Goal: Find specific page/section

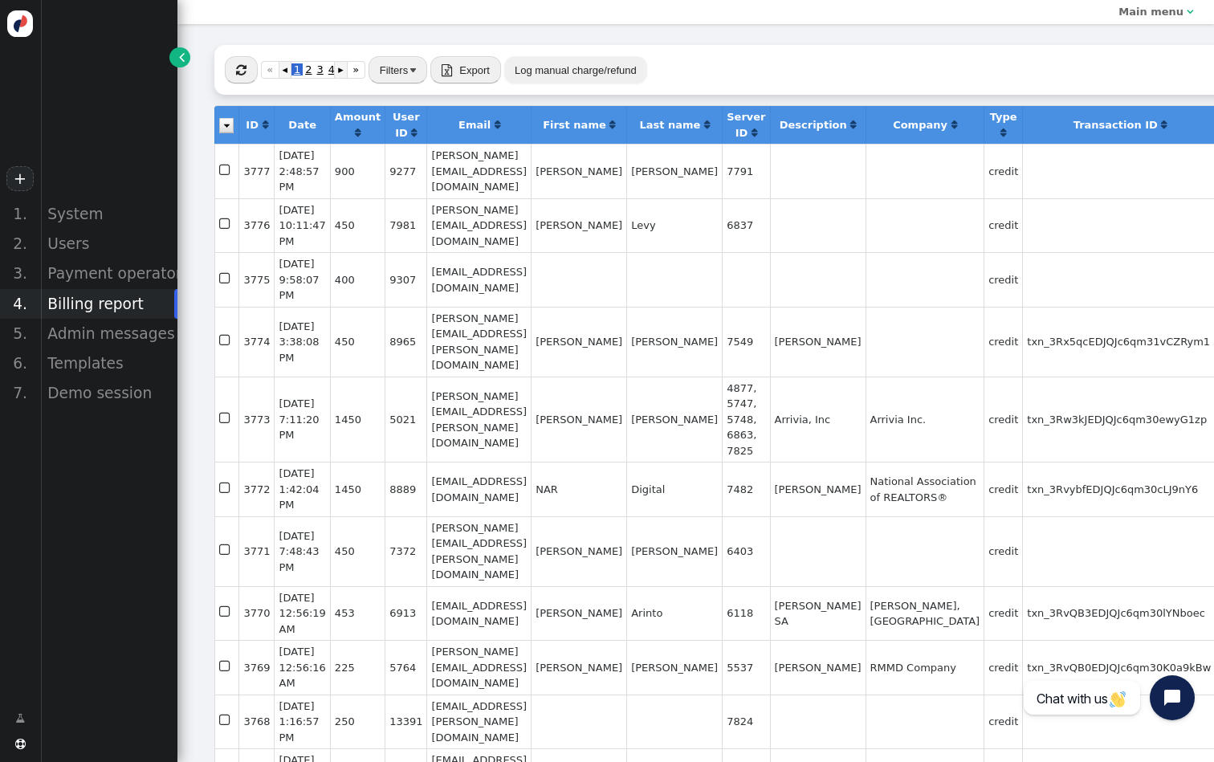
click at [226, 57] on div " « ◂ 1 2 3 4 ▸ » Filters  Export  Import Log manual charge/refund" at bounding box center [744, 70] width 1060 height 50
click at [240, 65] on span "" at bounding box center [241, 70] width 10 height 12
click at [91, 246] on div "Users" at bounding box center [108, 244] width 137 height 30
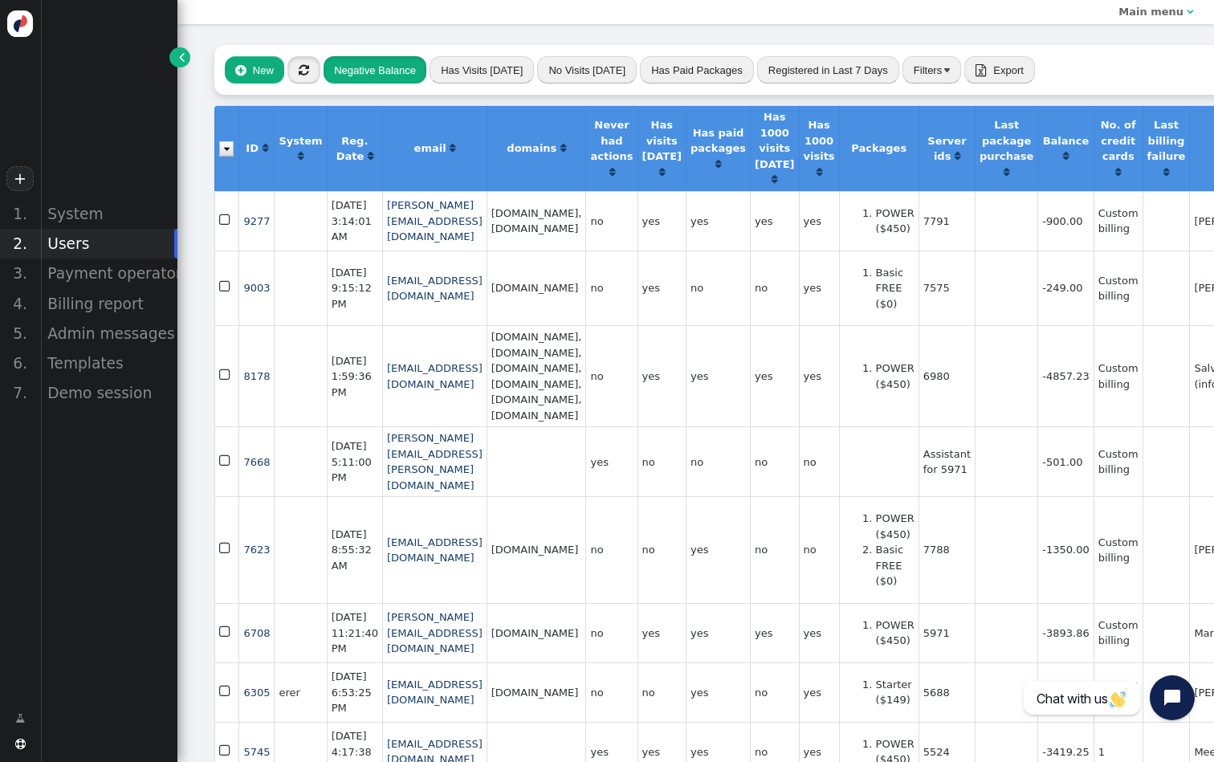
click at [308, 68] on span "" at bounding box center [304, 70] width 10 height 12
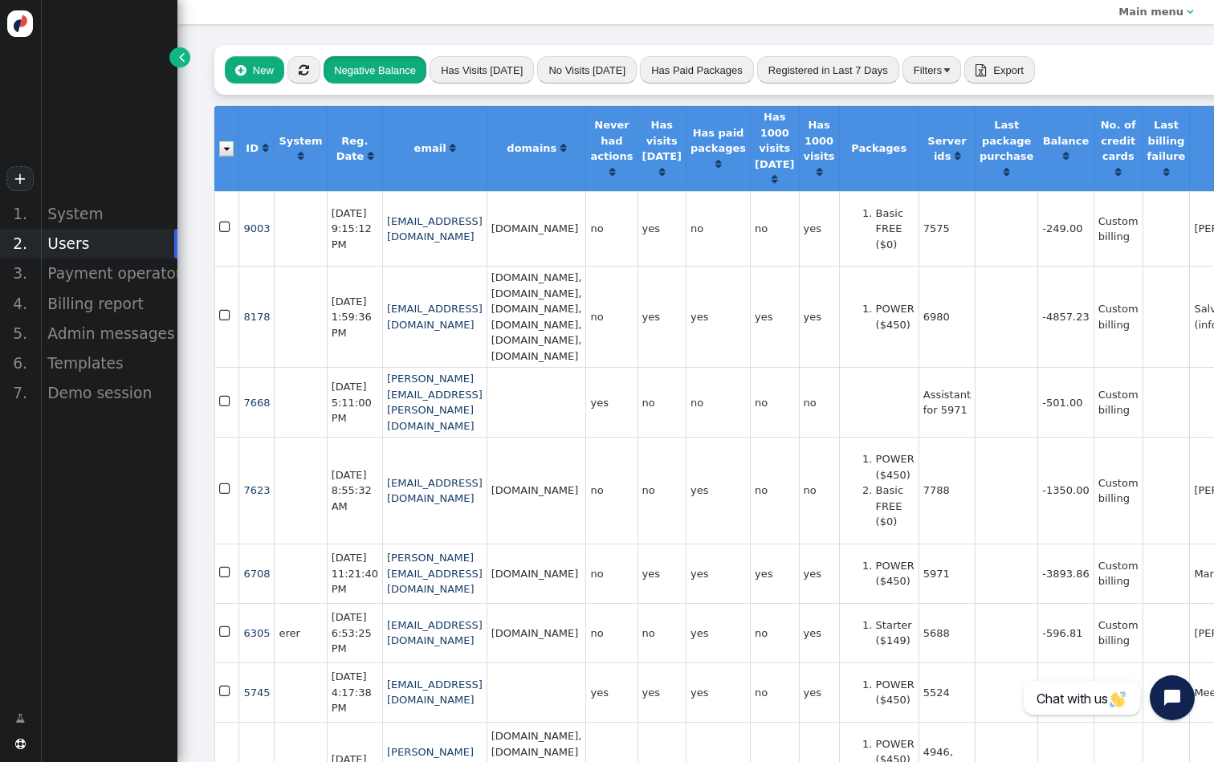
click at [388, 64] on button "Negative Balance" at bounding box center [374, 69] width 103 height 27
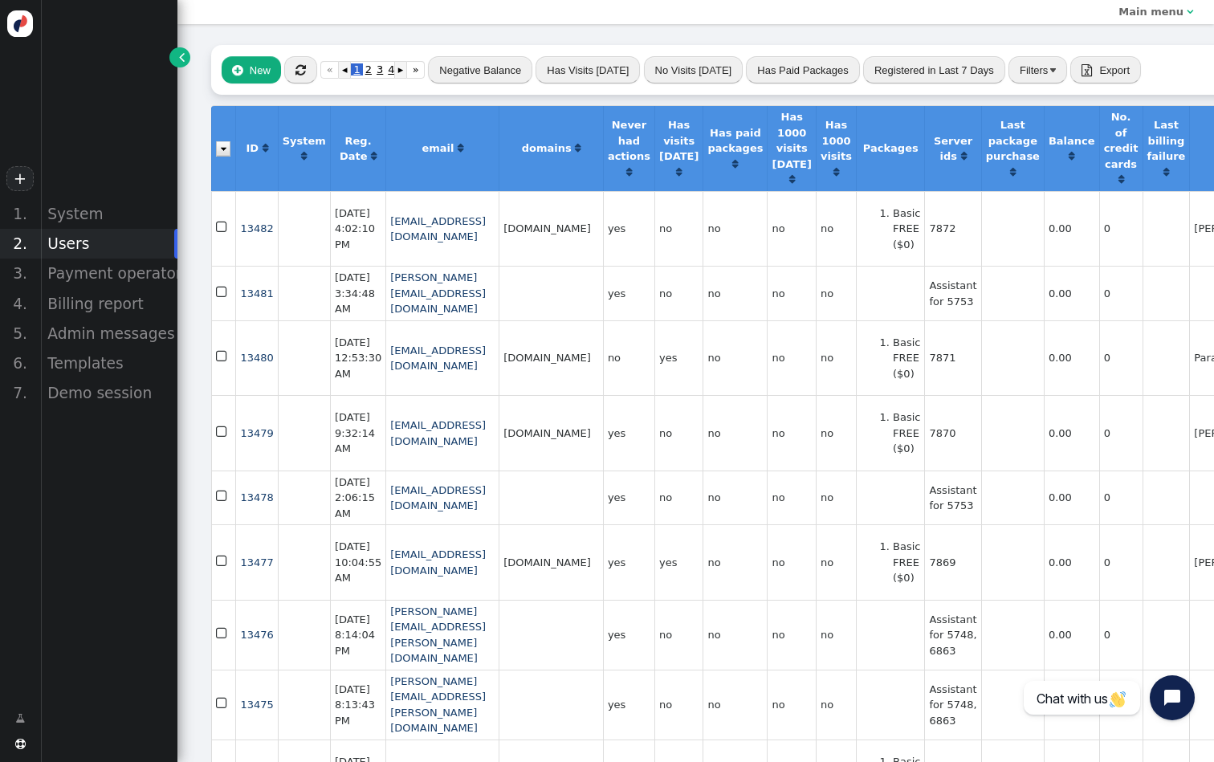
scroll to position [0, 3]
click at [315, 65] on button "" at bounding box center [300, 69] width 33 height 27
click at [303, 62] on button "" at bounding box center [300, 69] width 33 height 27
click at [134, 299] on div "Billing report" at bounding box center [108, 304] width 137 height 30
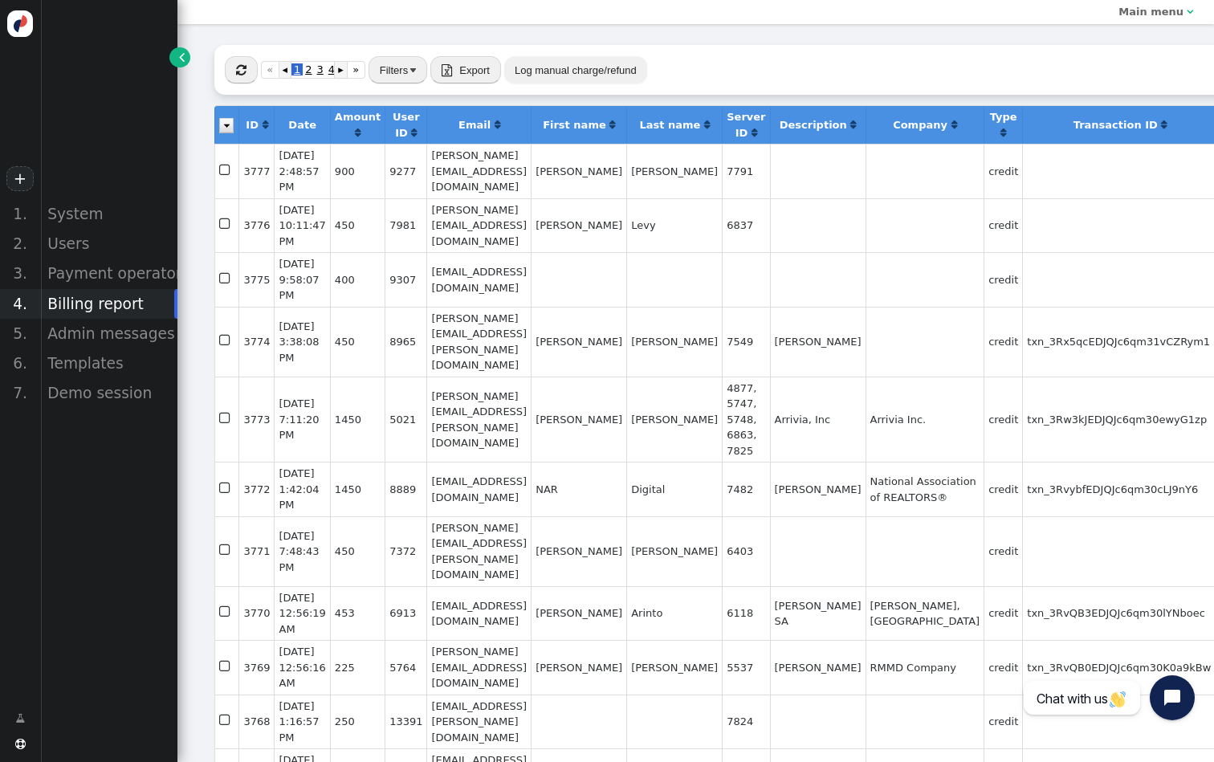
click at [244, 60] on button "" at bounding box center [241, 69] width 33 height 27
click at [236, 67] on span "" at bounding box center [241, 70] width 10 height 12
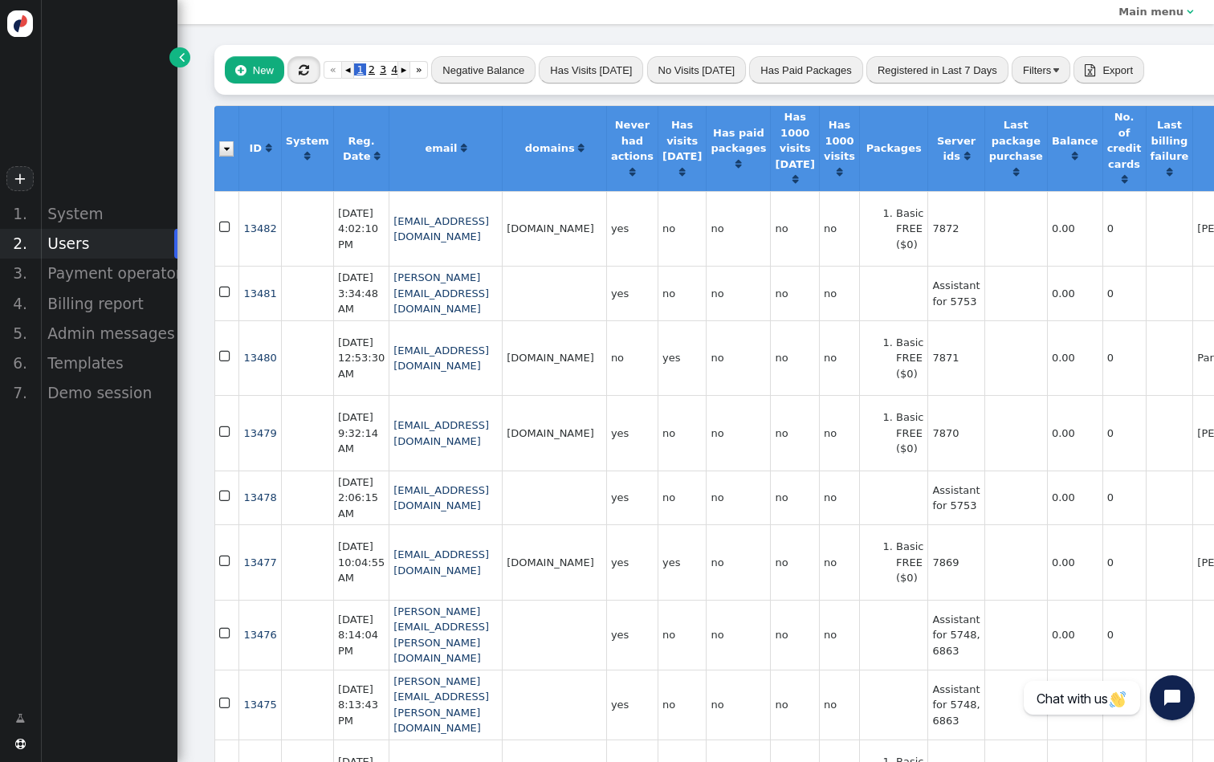
click at [319, 74] on button "" at bounding box center [303, 69] width 33 height 27
